Goal: Transaction & Acquisition: Purchase product/service

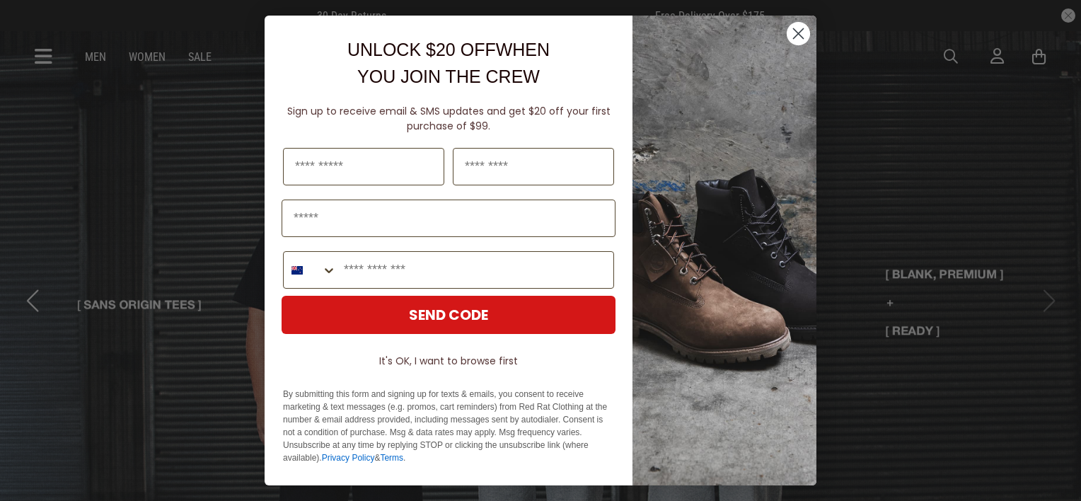
click at [797, 35] on icon "Close dialog" at bounding box center [799, 34] width 10 height 10
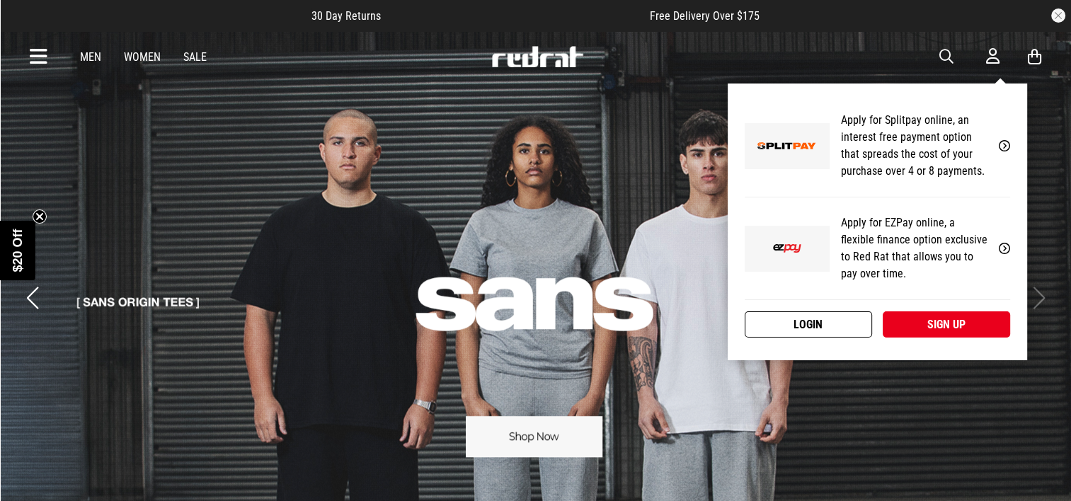
click at [829, 325] on link "Login" at bounding box center [807, 324] width 127 height 26
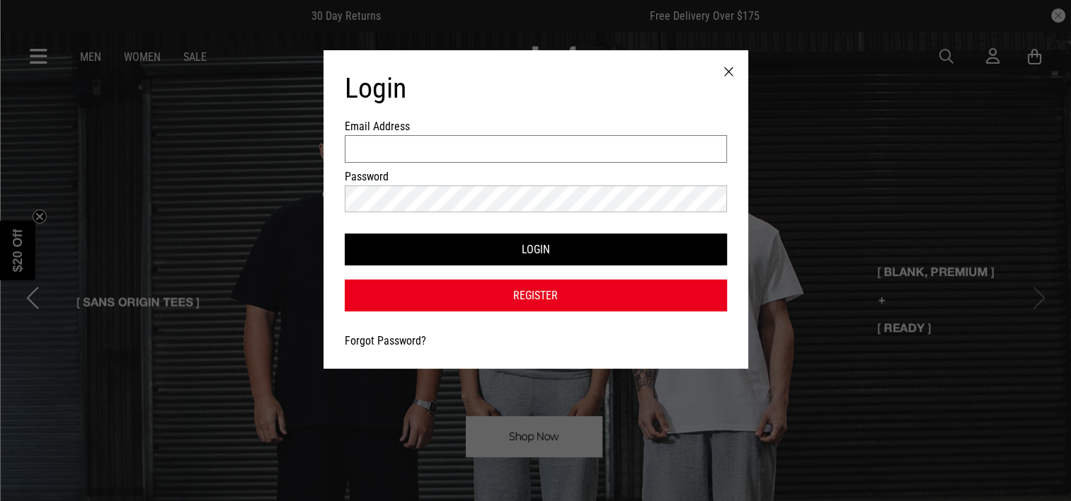
type input "**********"
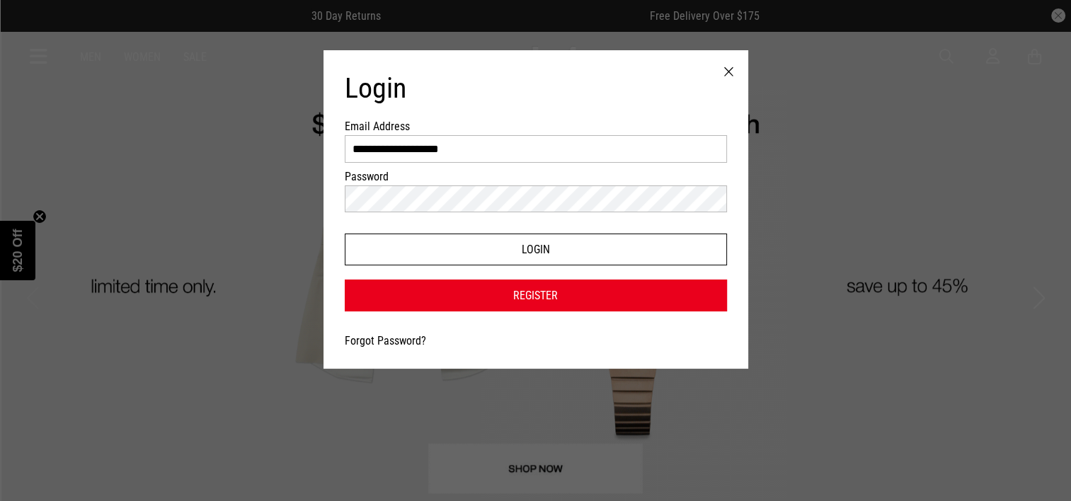
click at [642, 255] on button "Login" at bounding box center [536, 249] width 382 height 32
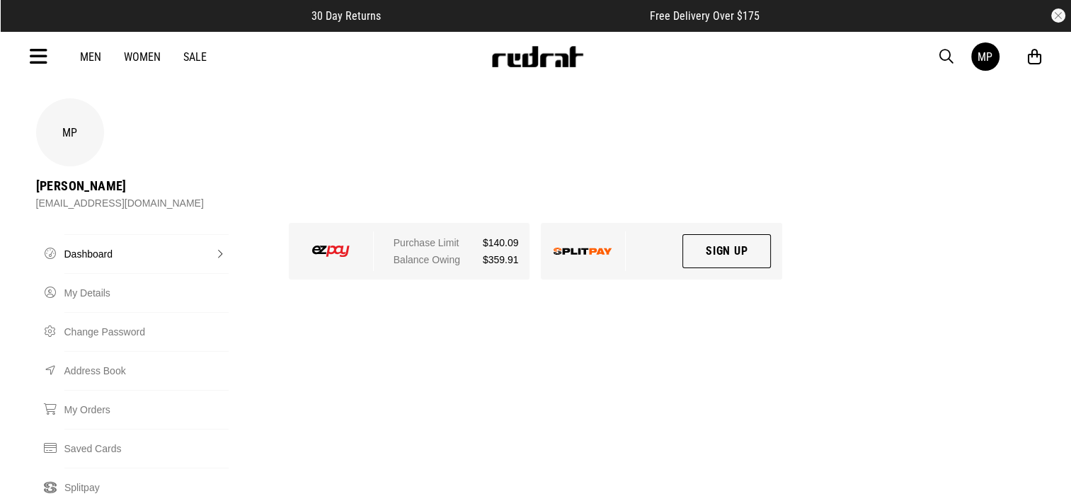
click at [34, 57] on icon at bounding box center [39, 56] width 18 height 23
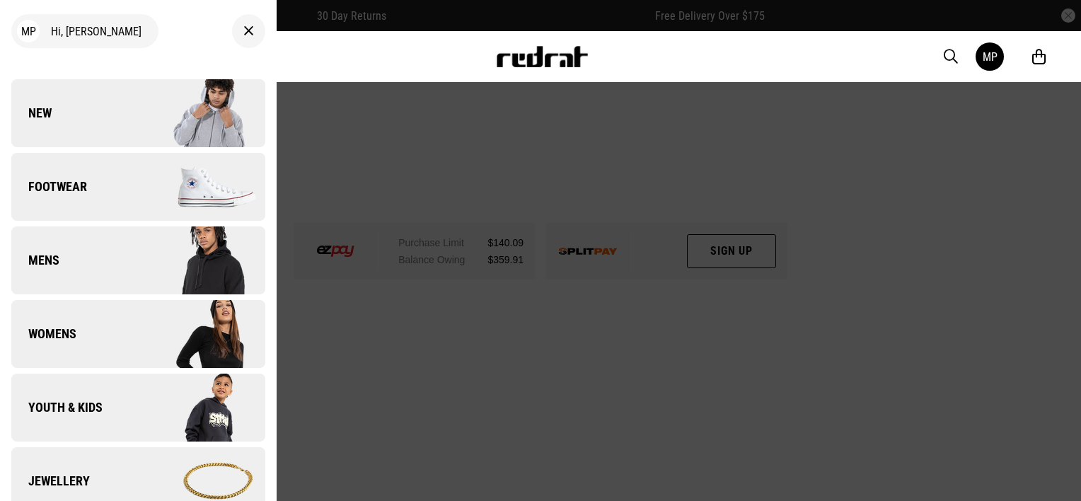
scroll to position [283, 0]
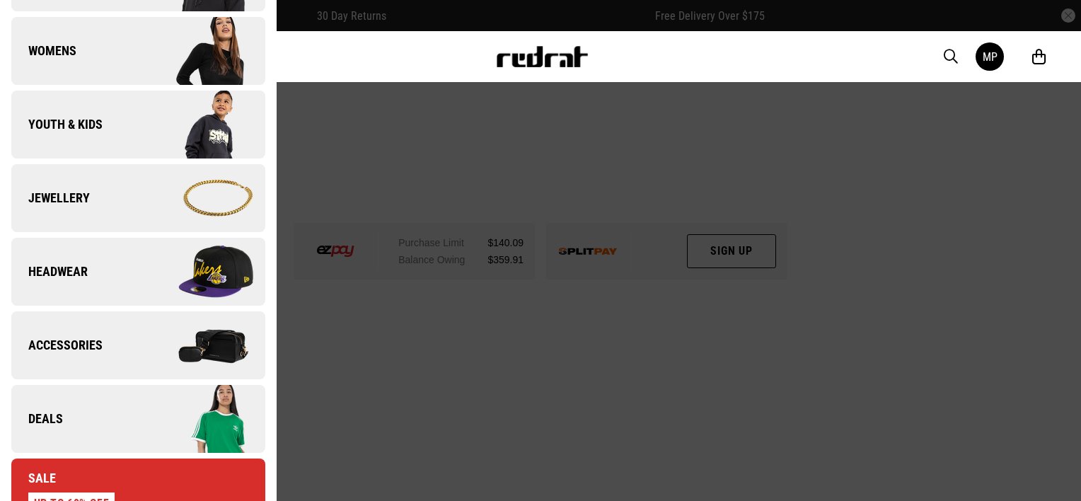
click at [126, 331] on link "Accessories" at bounding box center [138, 345] width 254 height 68
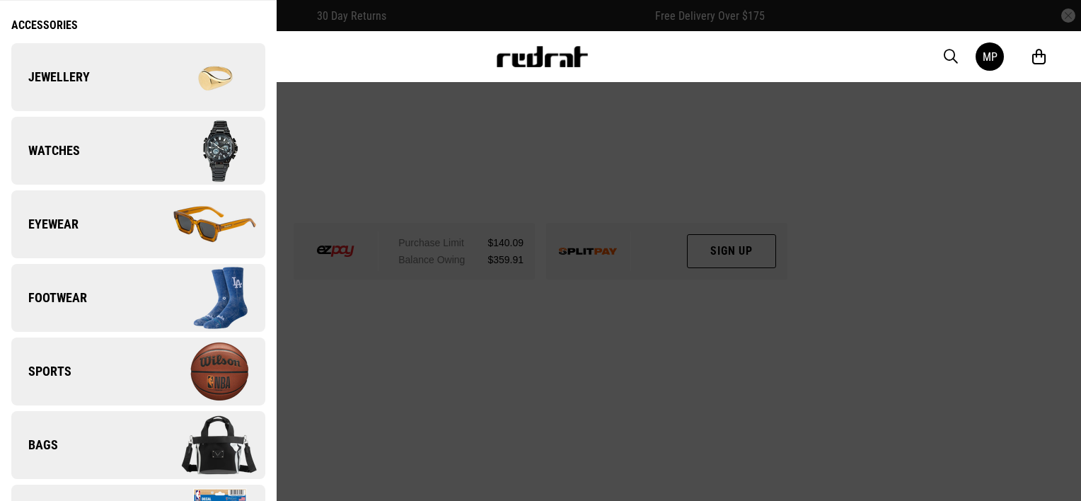
scroll to position [113, 0]
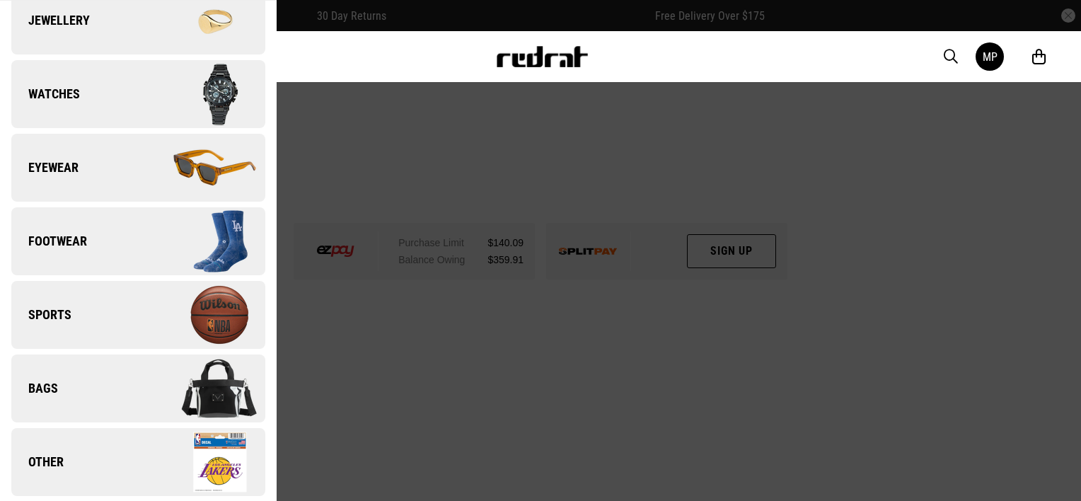
click at [169, 458] on img at bounding box center [201, 462] width 127 height 71
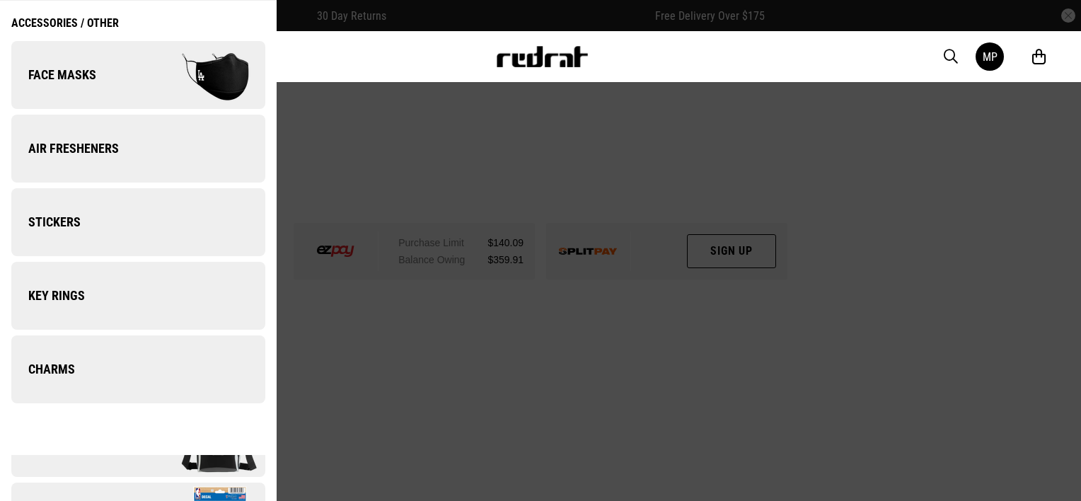
scroll to position [0, 0]
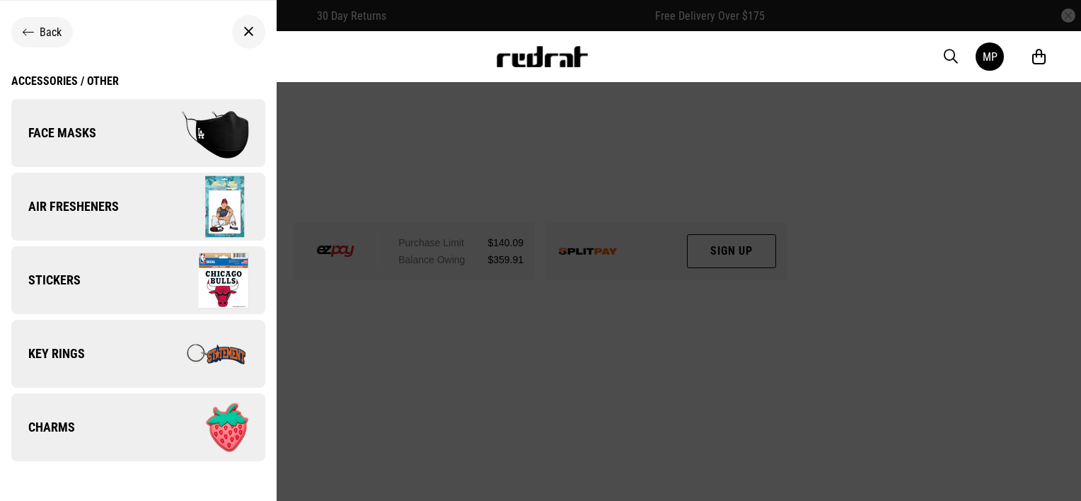
click at [42, 33] on span "Back" at bounding box center [51, 31] width 22 height 13
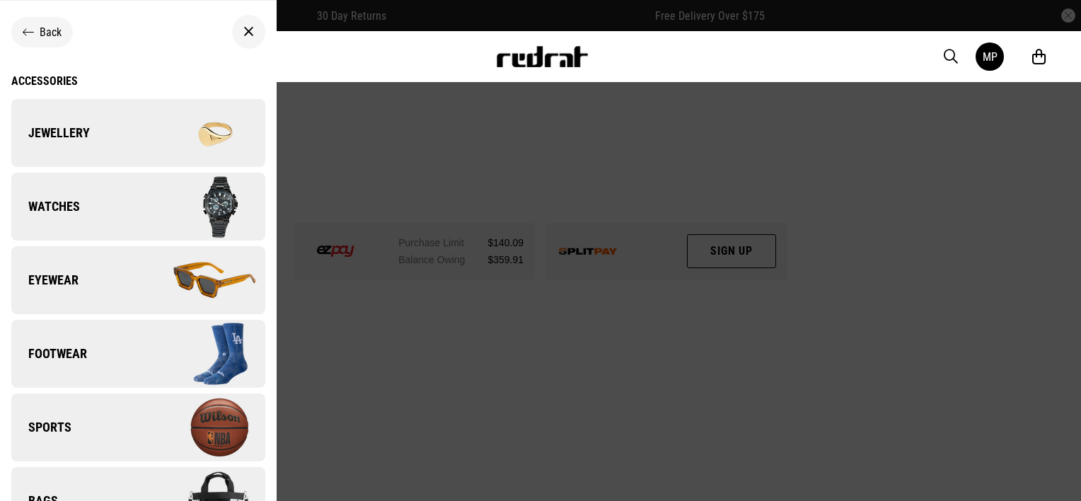
click at [952, 47] on div "Men Women Sale MP Hi, Marina New Back Footwear Back Footwear Mens Back Footwear…" at bounding box center [540, 56] width 1033 height 51
click at [946, 55] on span "button" at bounding box center [951, 56] width 14 height 17
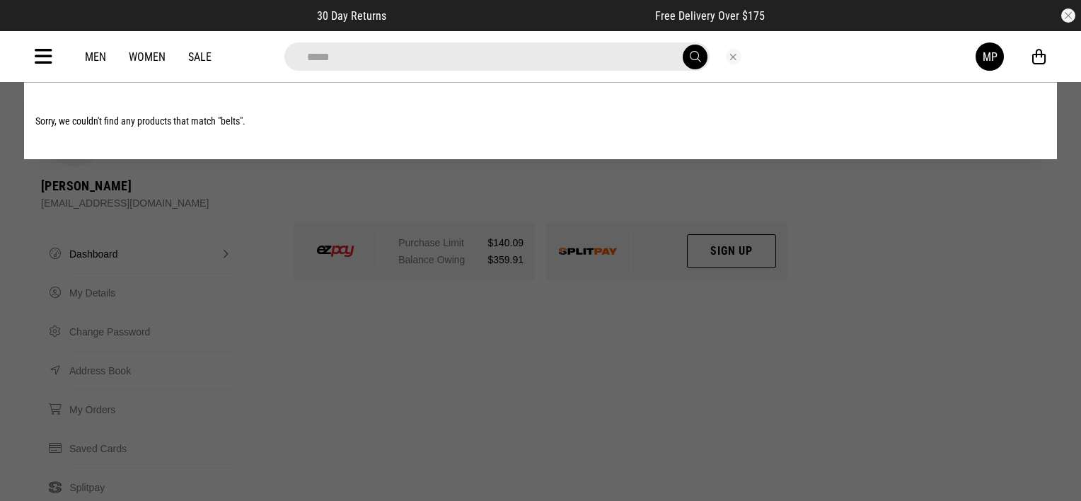
type input "*****"
click at [683, 45] on button "submit" at bounding box center [695, 57] width 25 height 25
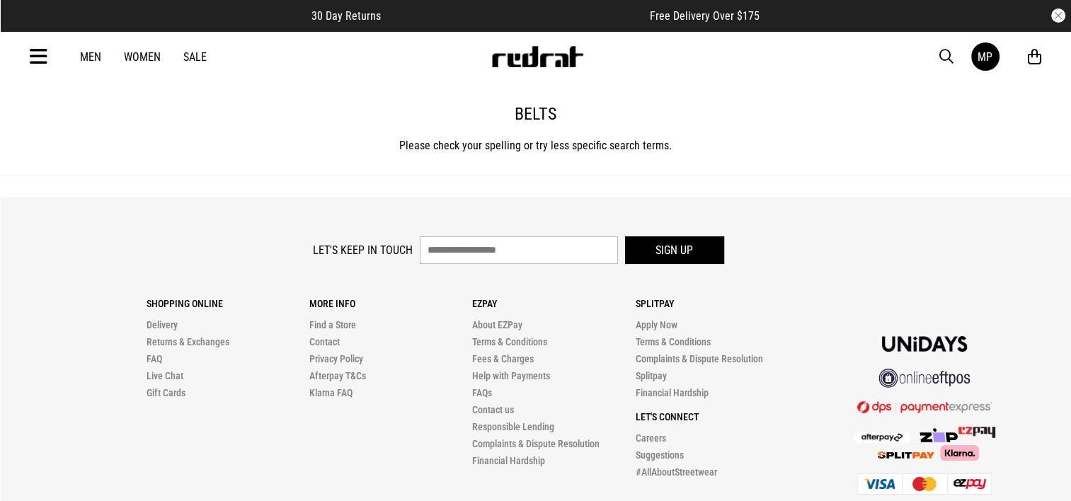
click at [43, 55] on icon at bounding box center [39, 56] width 18 height 23
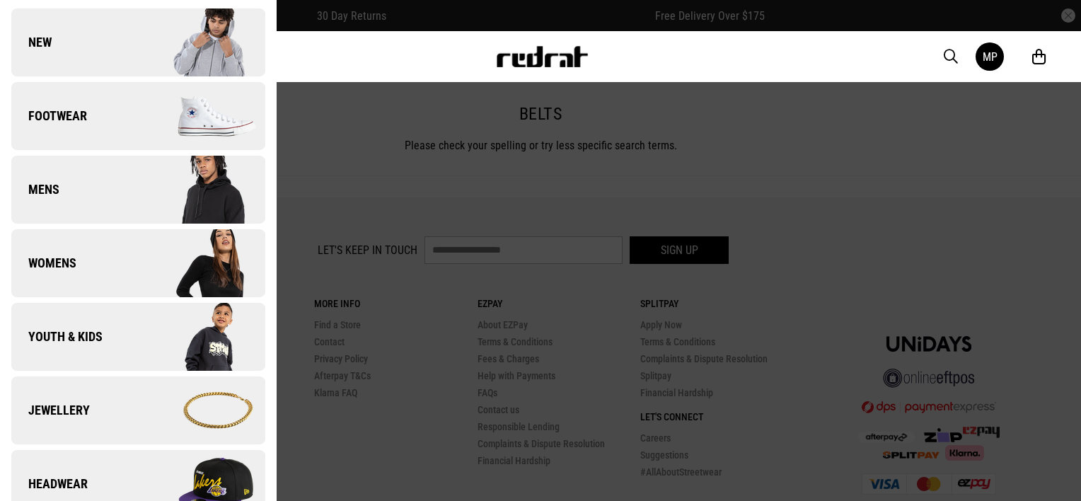
scroll to position [283, 0]
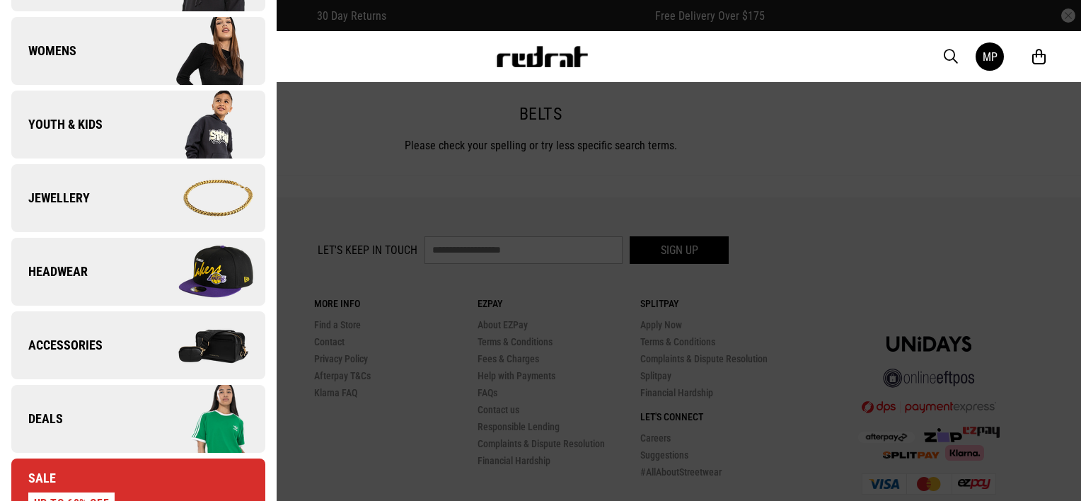
click at [151, 346] on img at bounding box center [201, 345] width 127 height 71
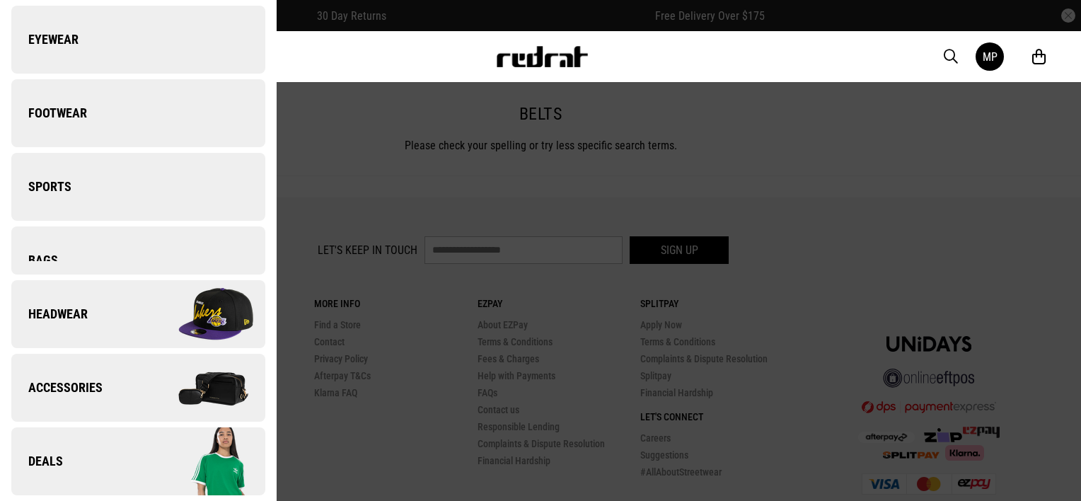
scroll to position [0, 0]
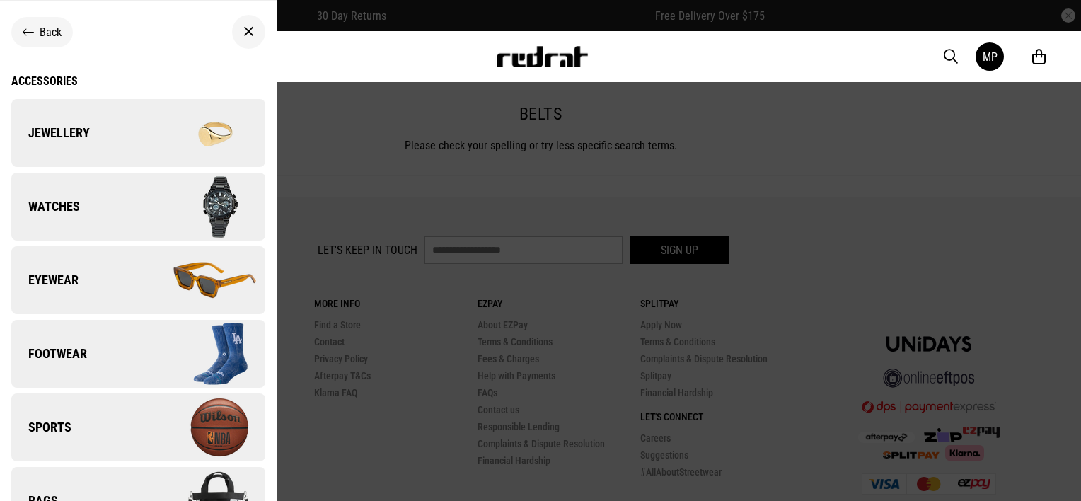
click at [45, 76] on div "Accessories" at bounding box center [138, 80] width 254 height 13
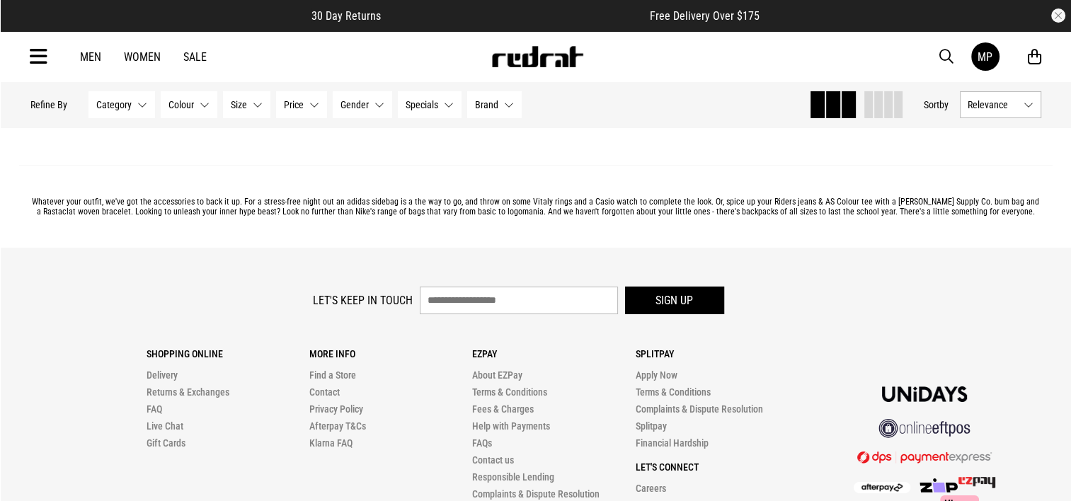
scroll to position [4528, 0]
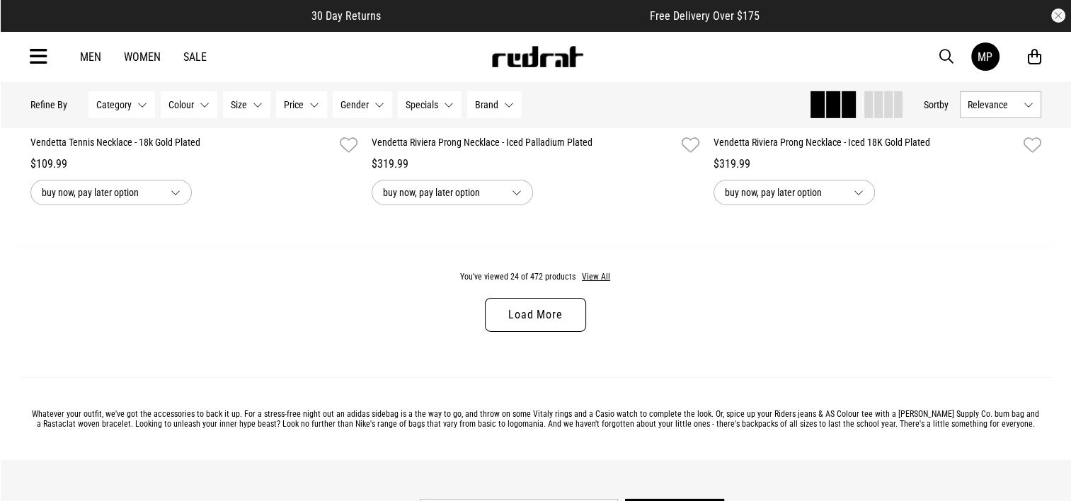
click at [525, 330] on link "Load More" at bounding box center [535, 315] width 100 height 34
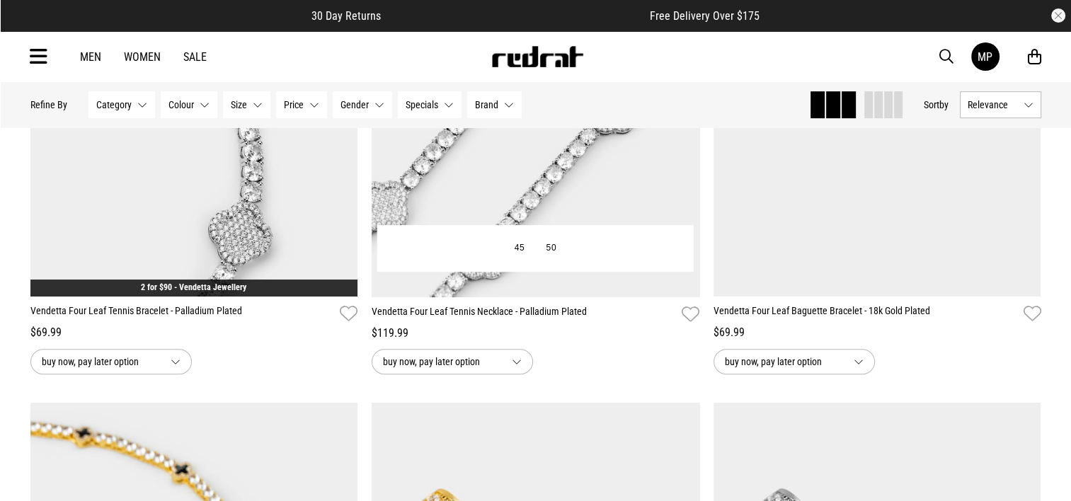
scroll to position [5944, 0]
